Goal: Check status: Check status

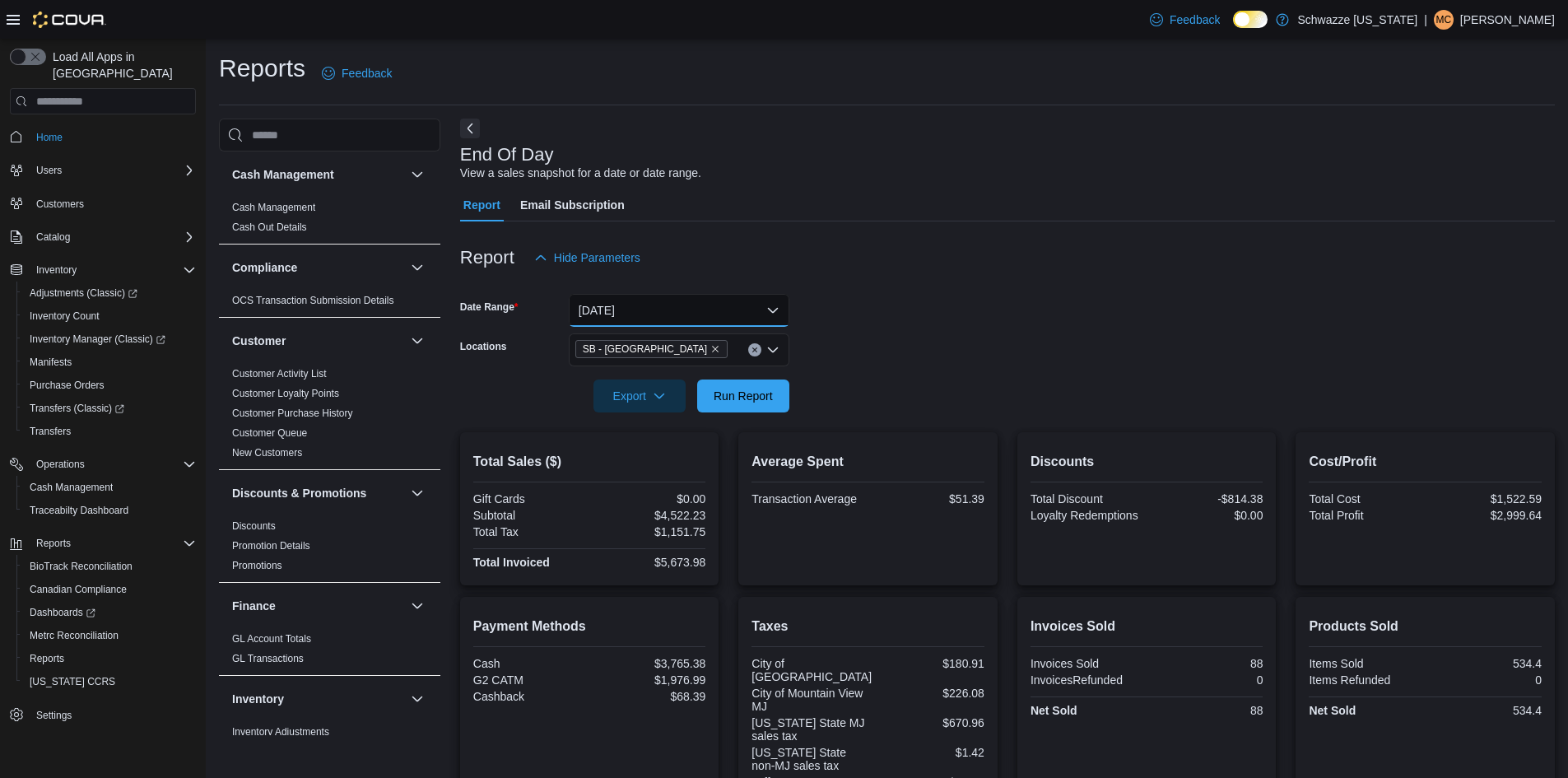
click at [665, 302] on button "[DATE]" at bounding box center [679, 310] width 221 height 33
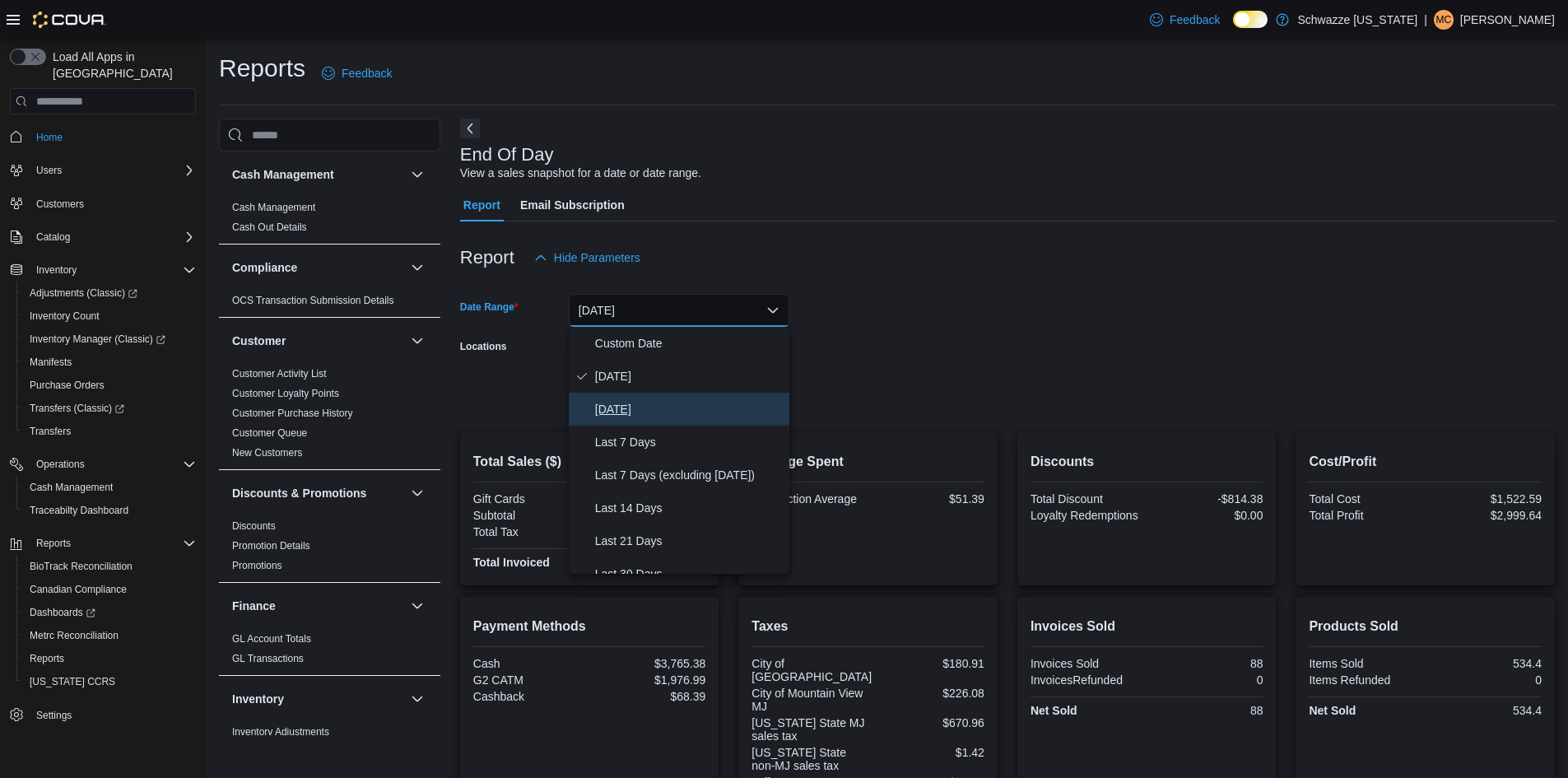
click at [624, 416] on span "[DATE]" at bounding box center [689, 409] width 188 height 20
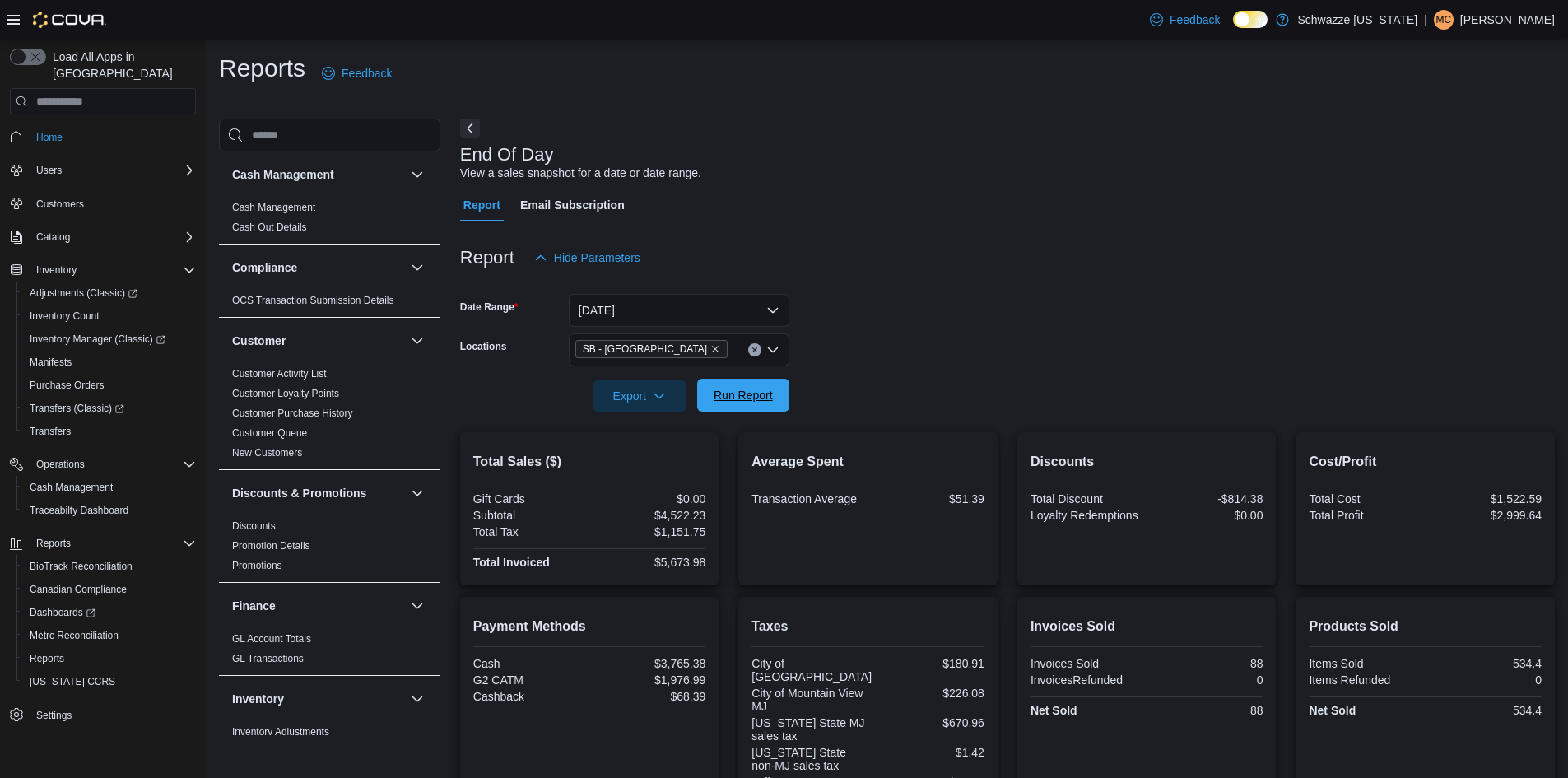
click at [740, 404] on span "Run Report" at bounding box center [743, 395] width 73 height 33
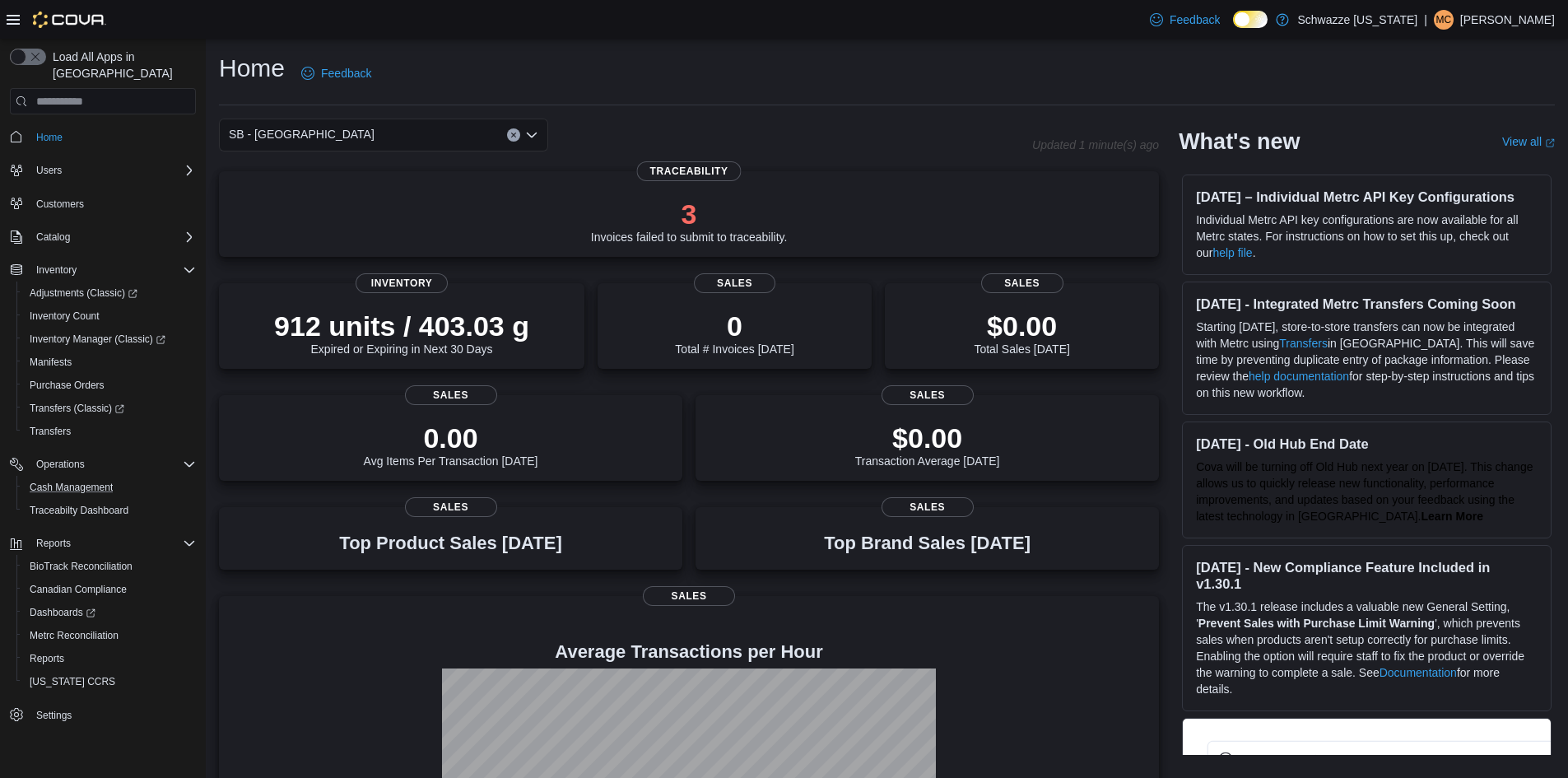
click at [62, 482] on button "Cash Management" at bounding box center [109, 488] width 186 height 23
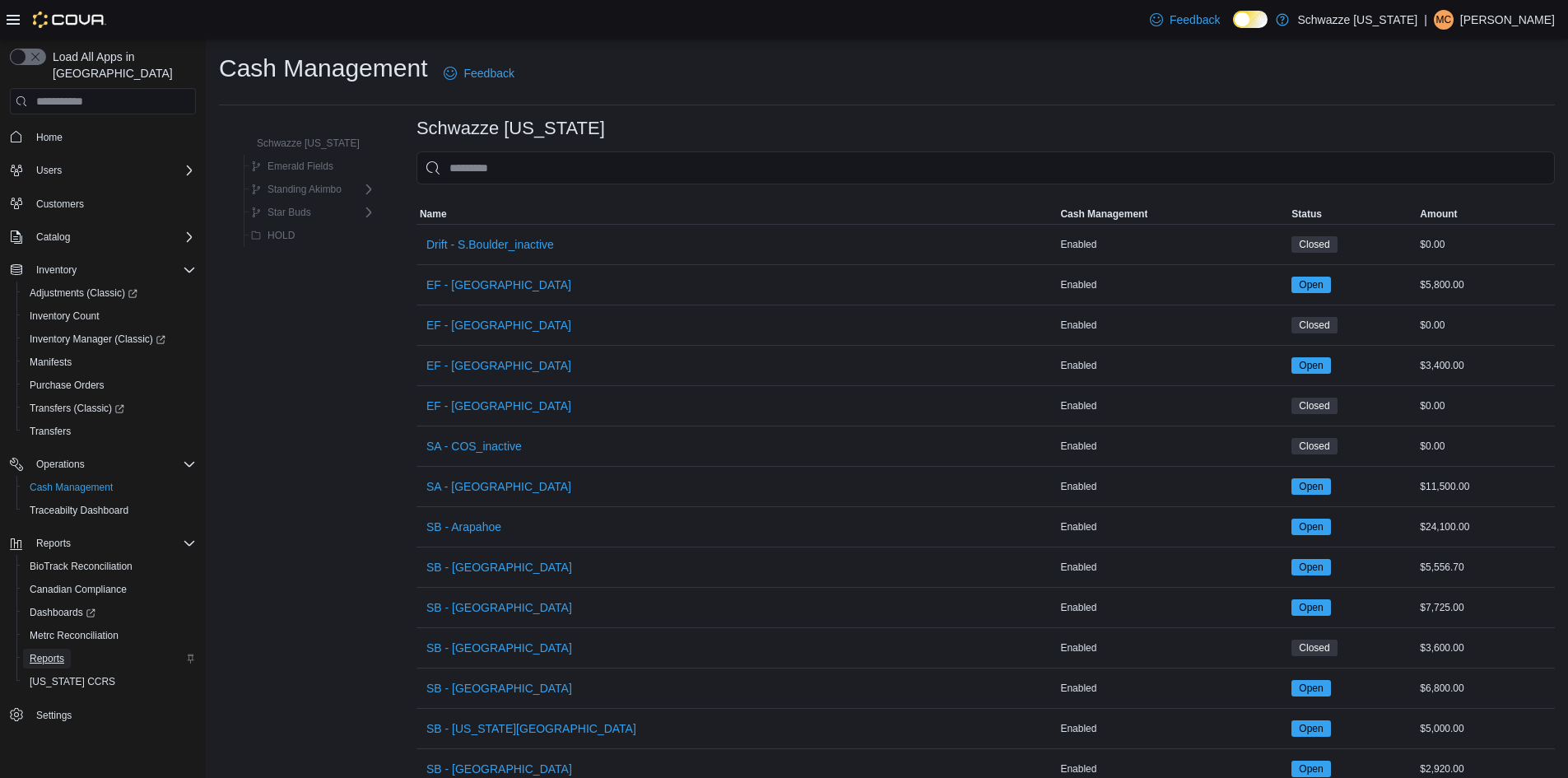
click at [48, 652] on span "Reports" at bounding box center [47, 658] width 34 height 13
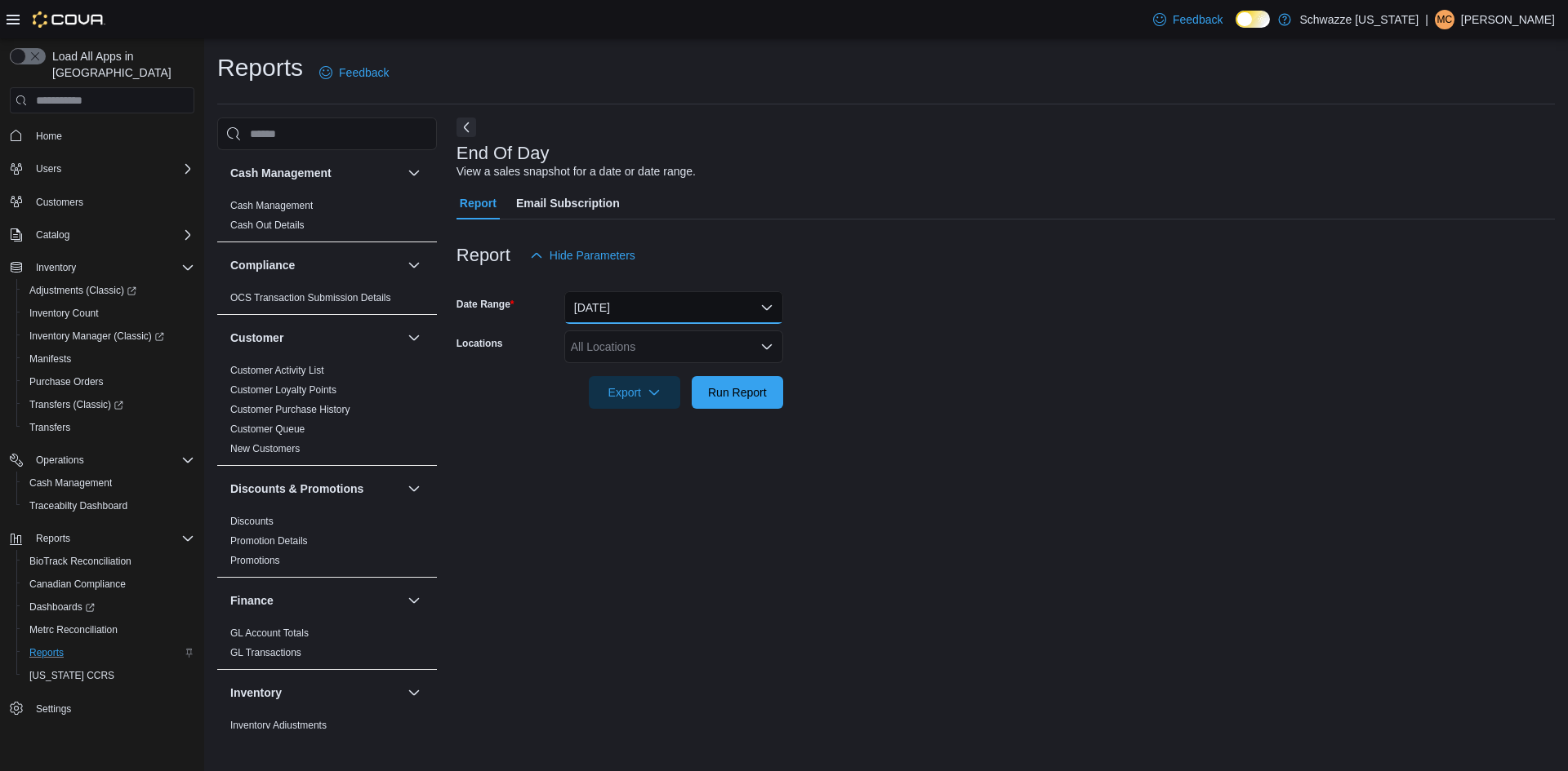
click at [640, 312] on button "[DATE]" at bounding box center [674, 307] width 219 height 32
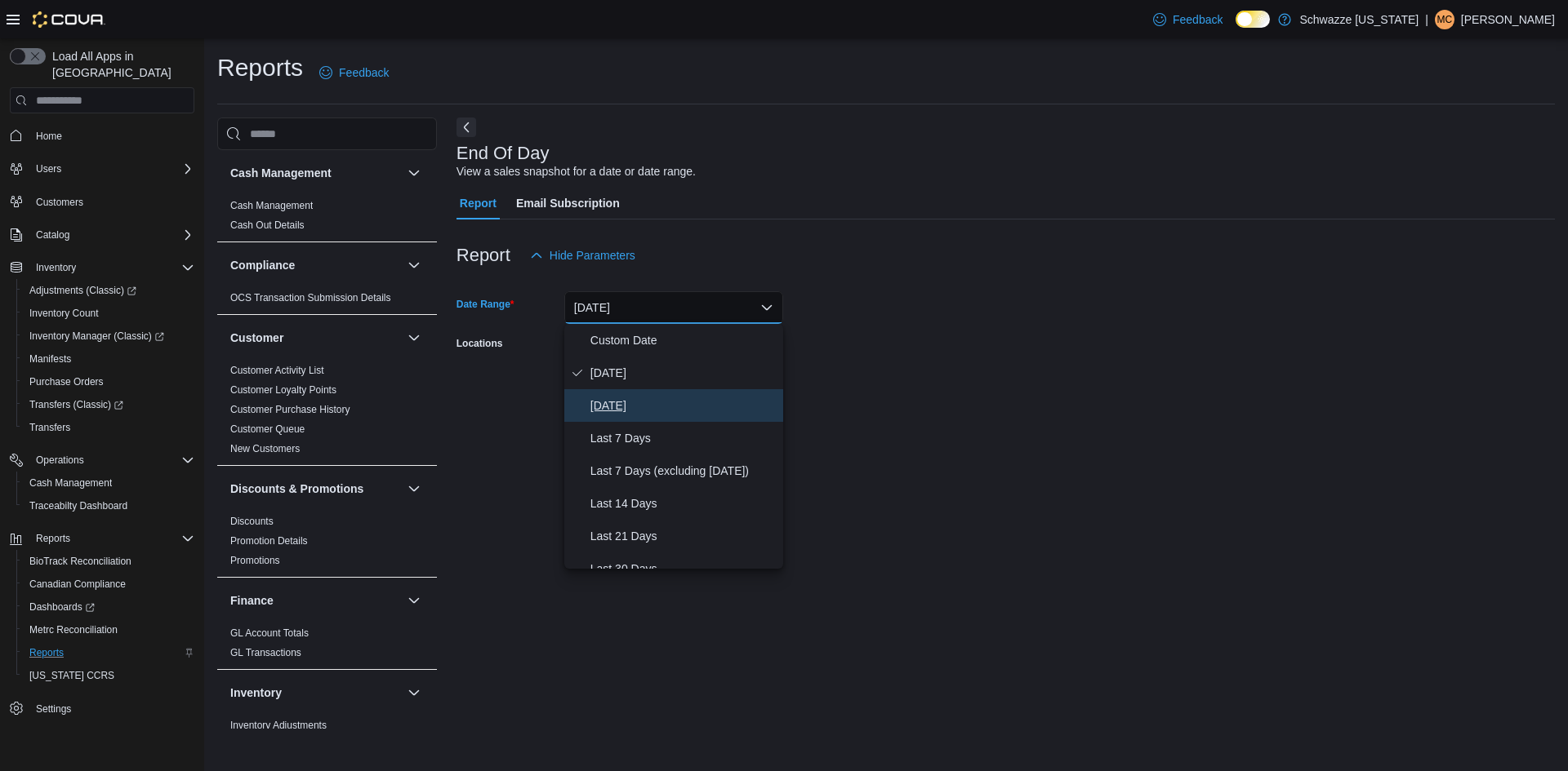
click at [636, 400] on span "[DATE]" at bounding box center [683, 405] width 186 height 20
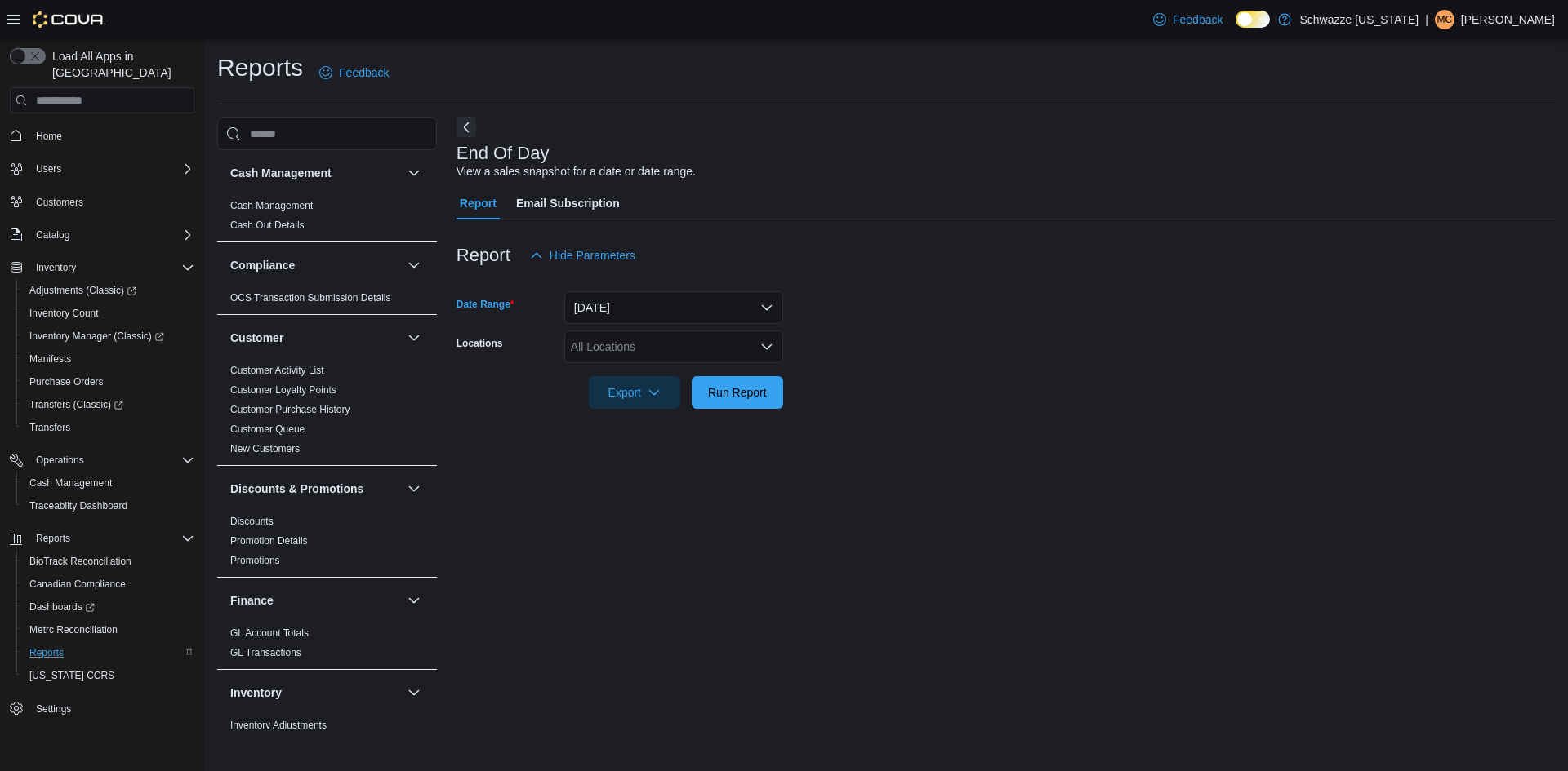
click at [710, 354] on div "All Locations" at bounding box center [674, 346] width 219 height 32
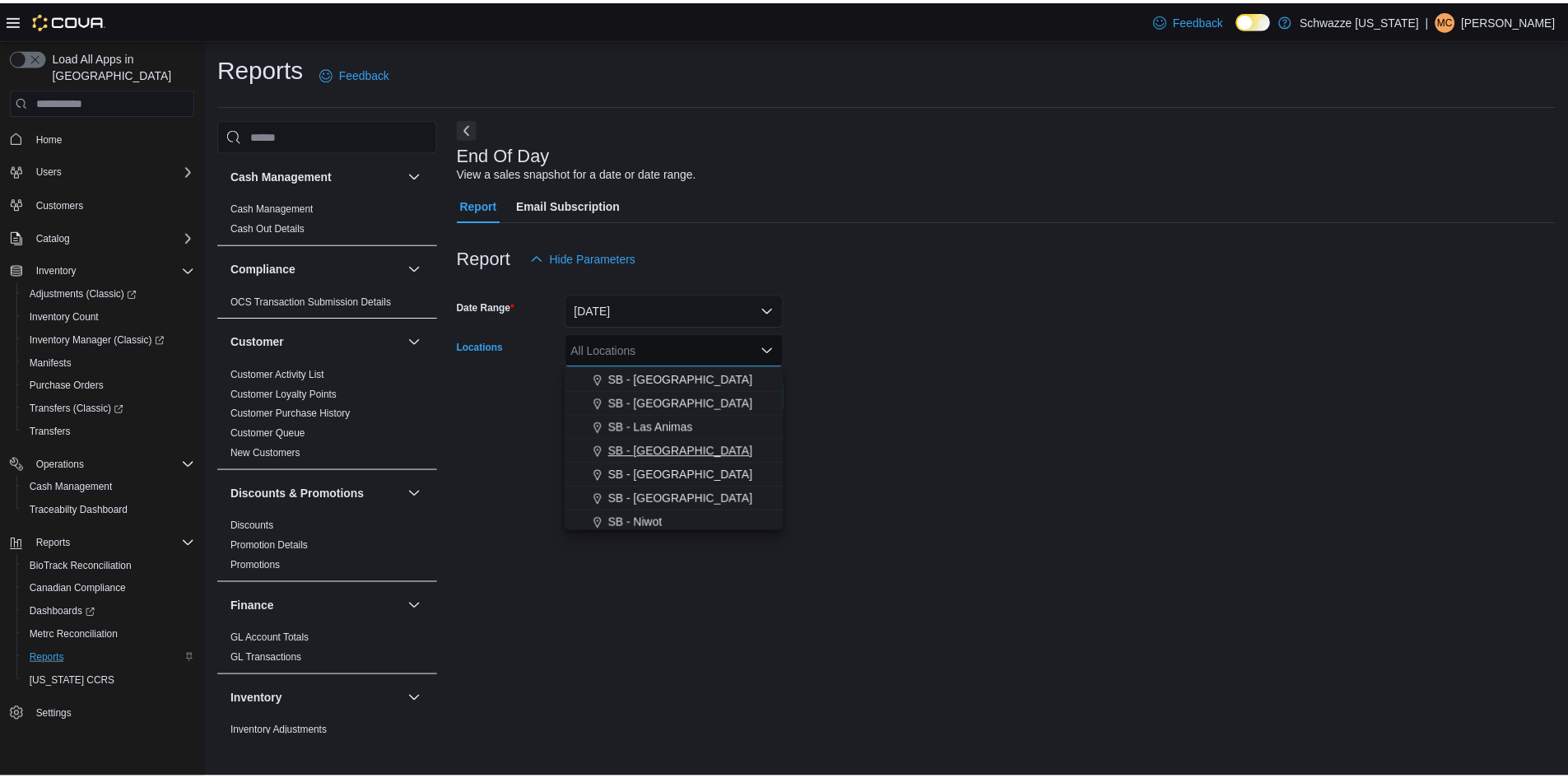
scroll to position [494, 0]
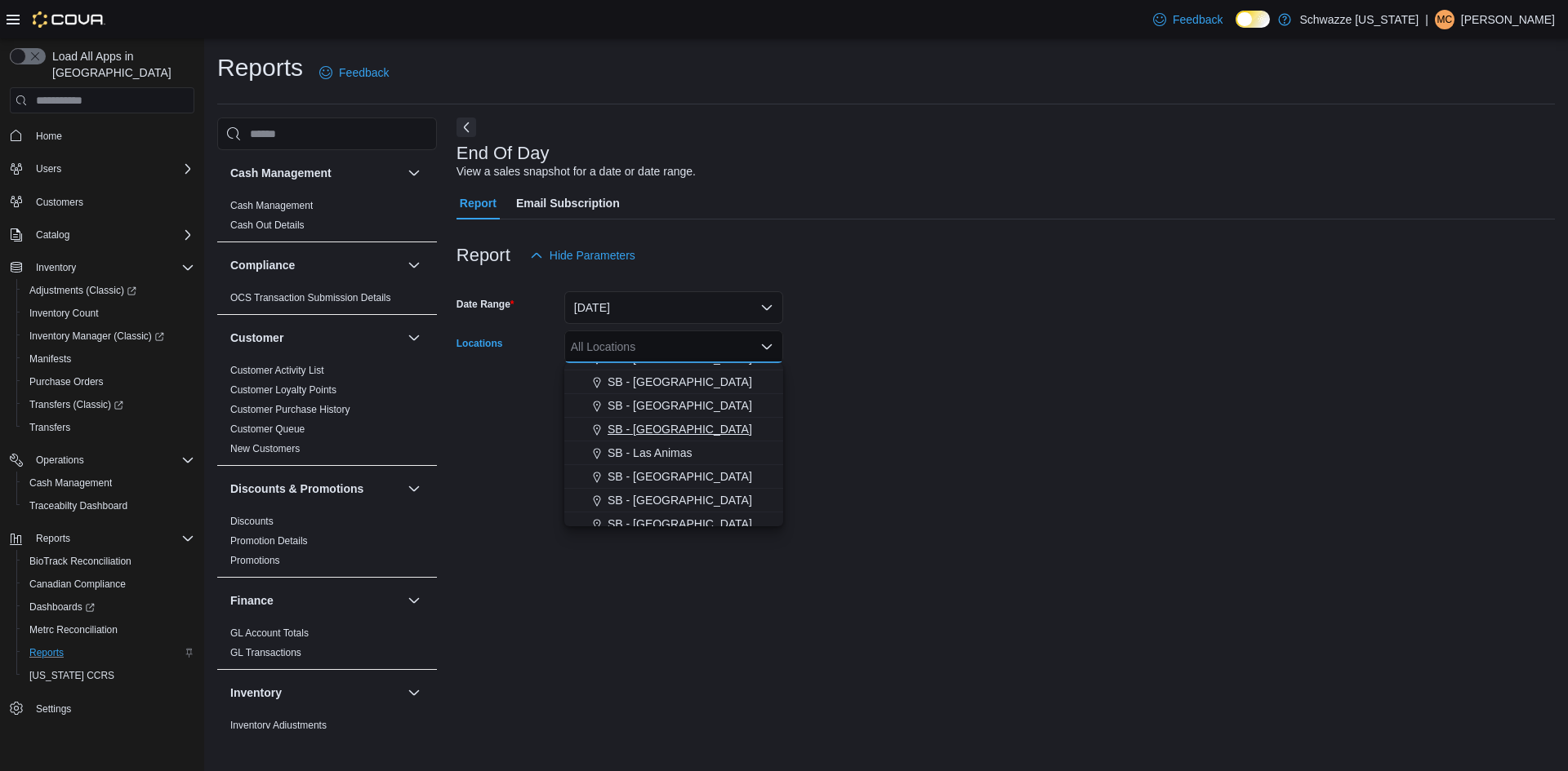
click at [651, 427] on span "SB - [GEOGRAPHIC_DATA]" at bounding box center [680, 429] width 144 height 16
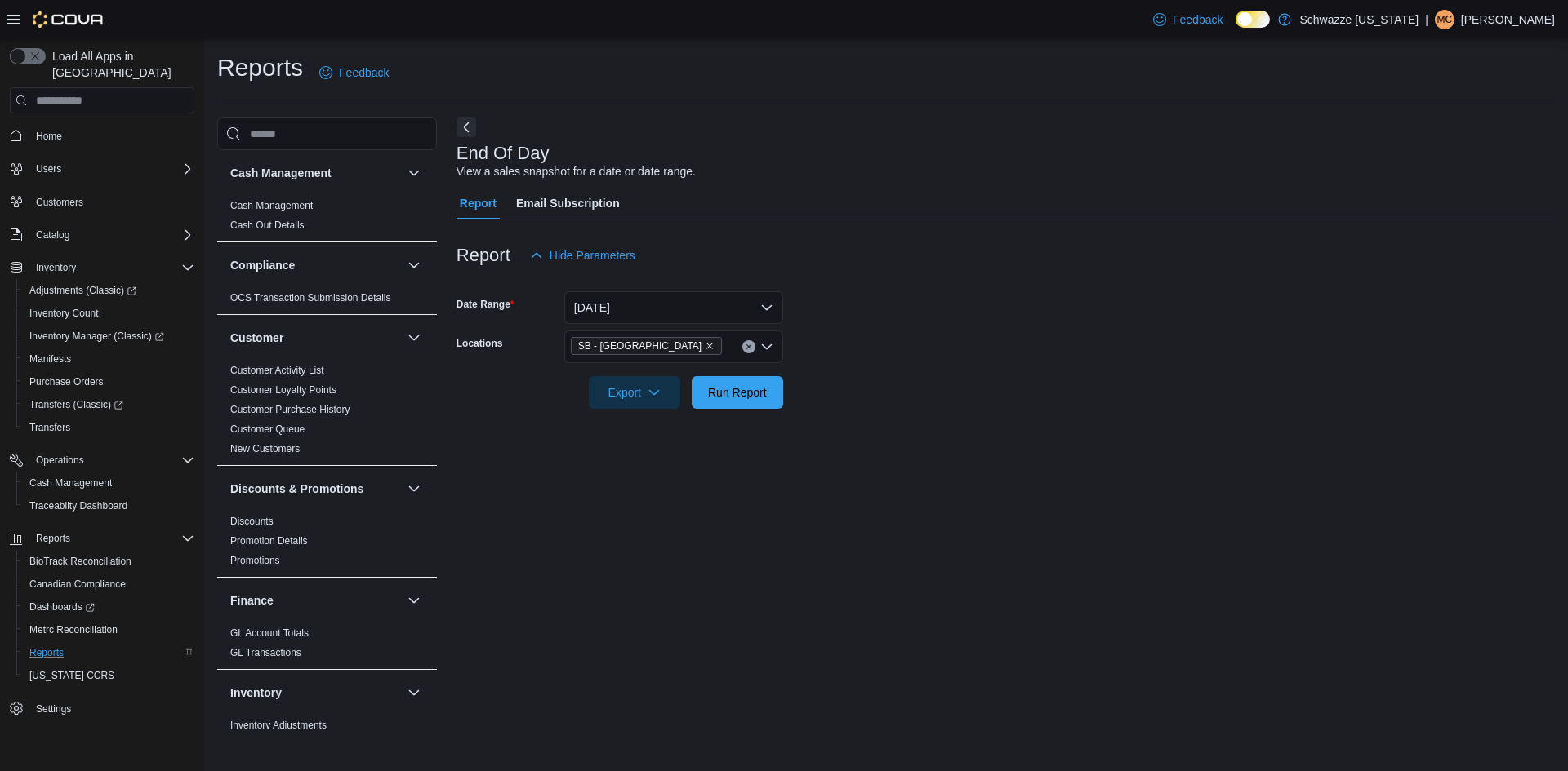
click at [988, 402] on form "Date Range [DATE] Locations SB - Lakeside Export Run Report" at bounding box center [1005, 340] width 1098 height 138
click at [759, 393] on span "Run Report" at bounding box center [736, 391] width 59 height 16
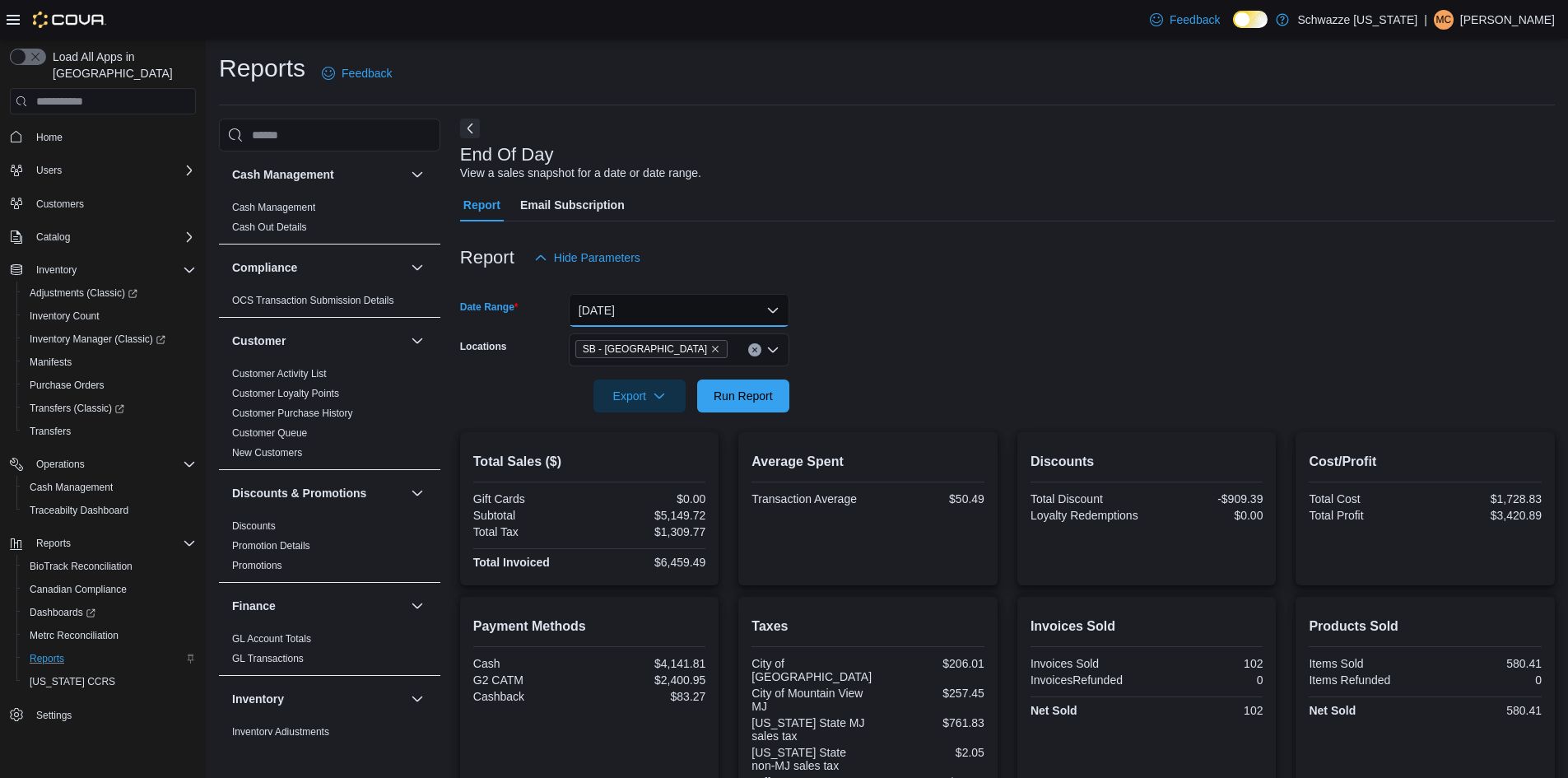
click at [648, 309] on button "[DATE]" at bounding box center [679, 310] width 221 height 33
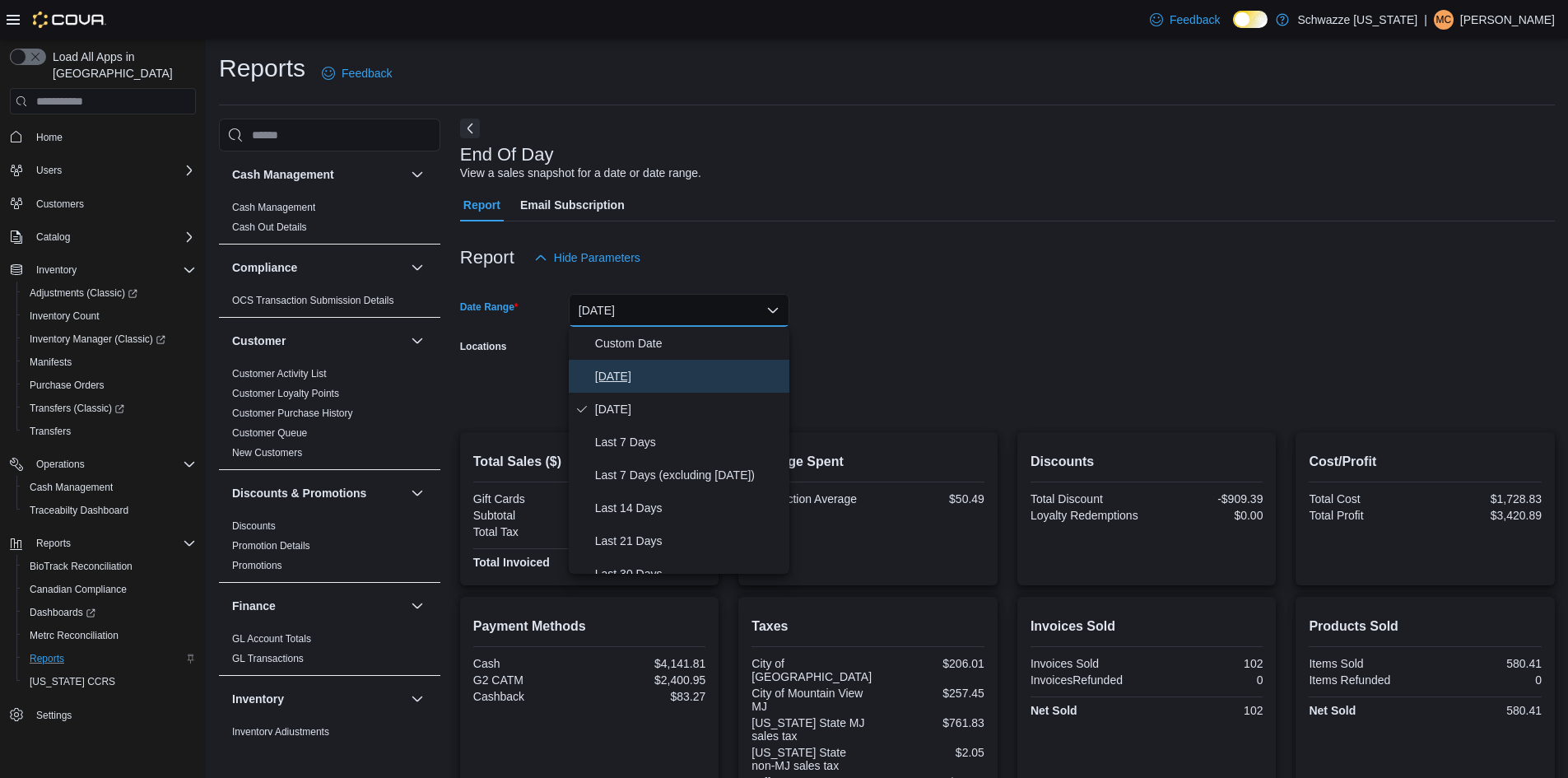
click at [623, 371] on span "[DATE]" at bounding box center [689, 376] width 188 height 20
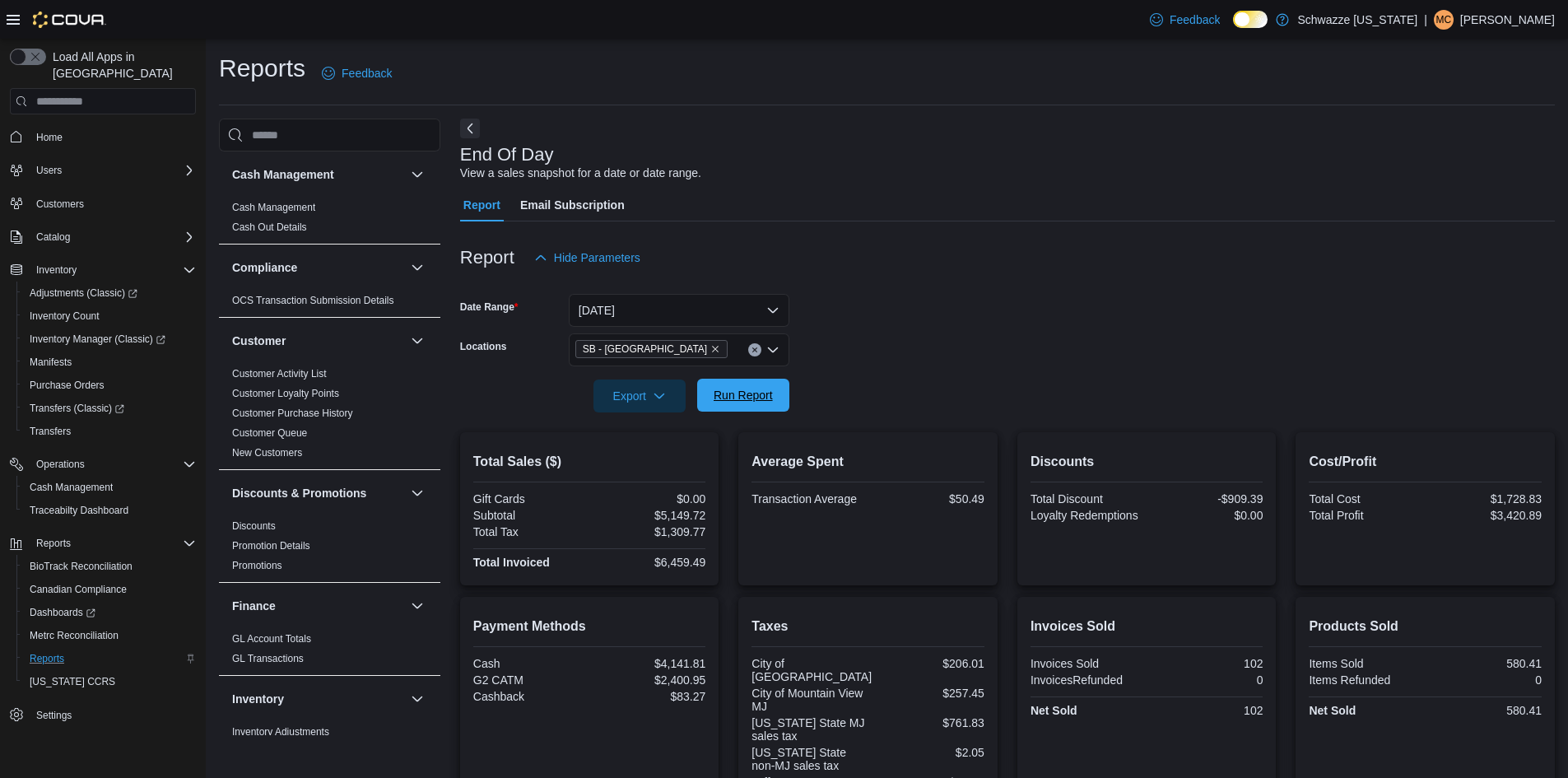
click at [757, 399] on span "Run Report" at bounding box center [742, 395] width 59 height 16
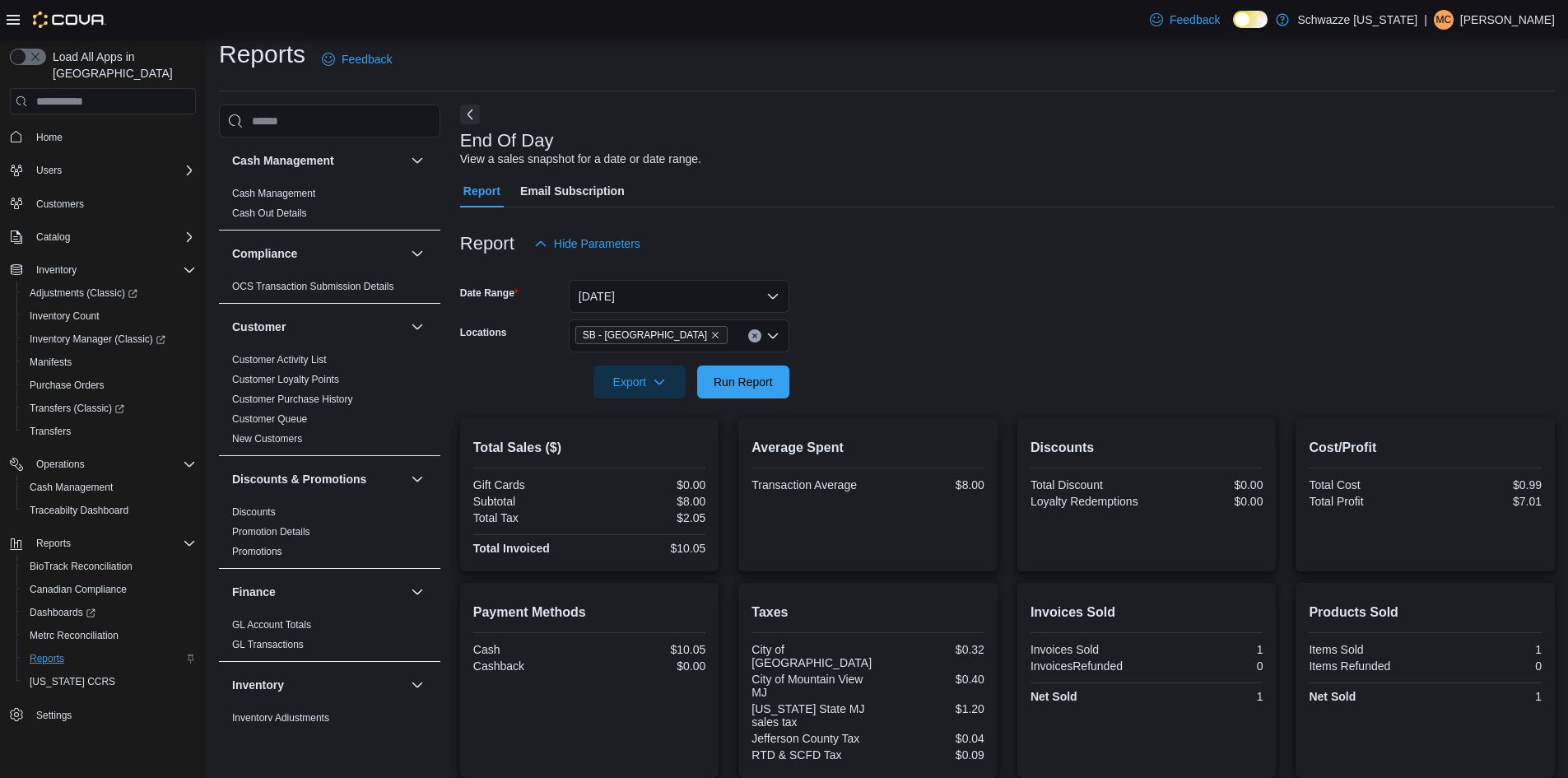
scroll to position [139, 0]
